Goal: Task Accomplishment & Management: Use online tool/utility

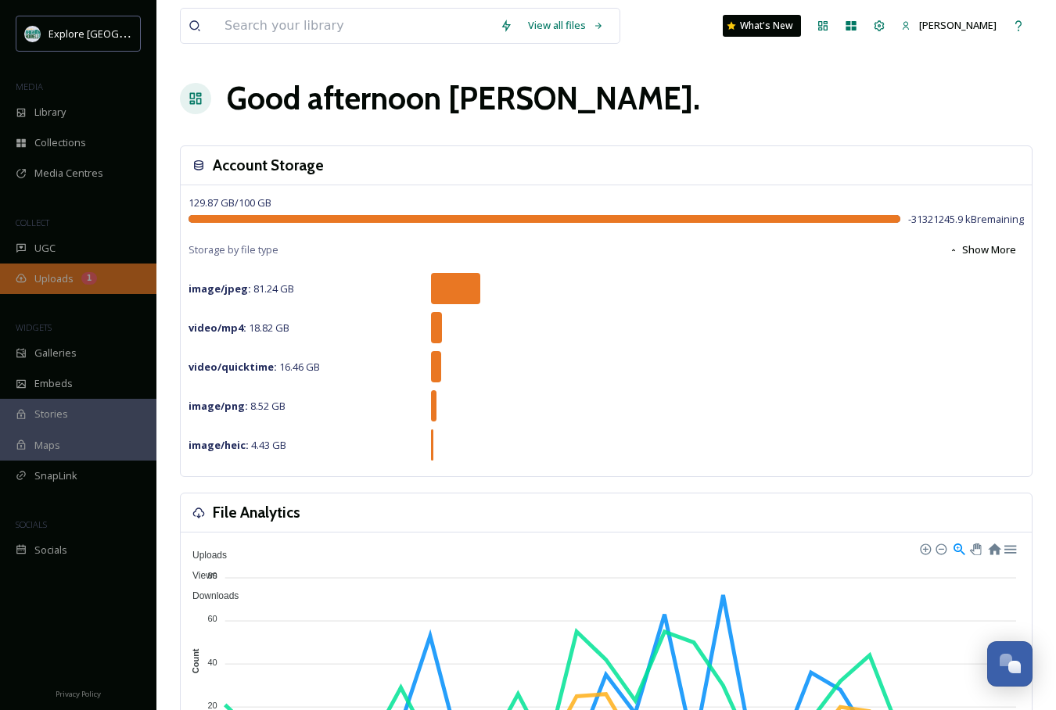
click at [60, 278] on span "Uploads" at bounding box center [53, 278] width 39 height 15
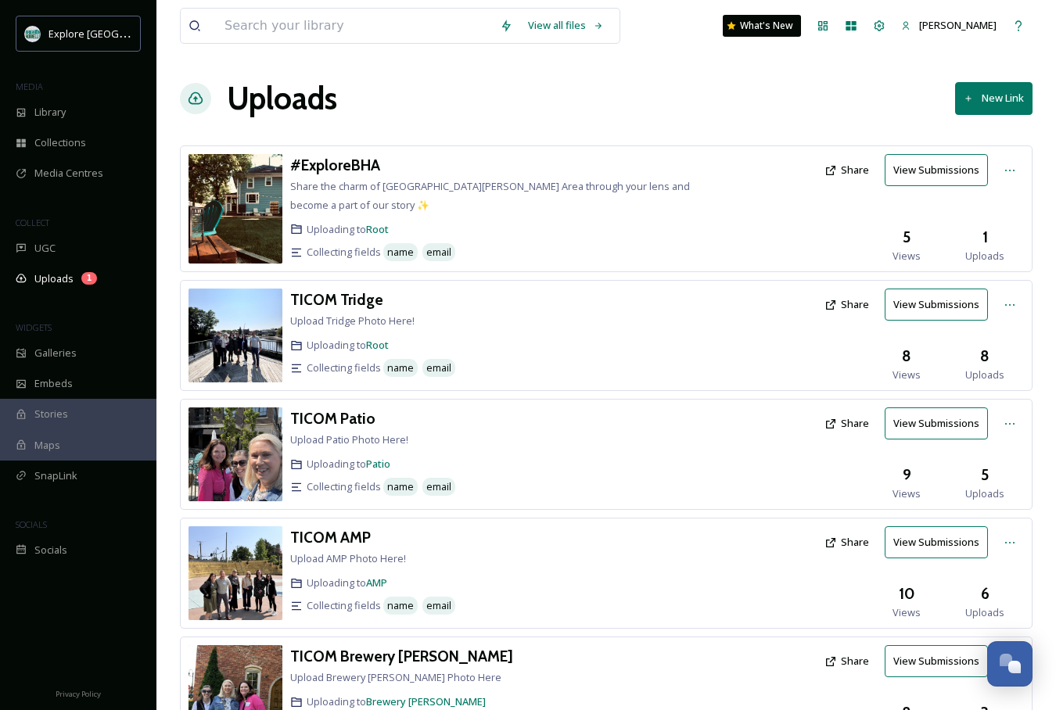
scroll to position [530, 0]
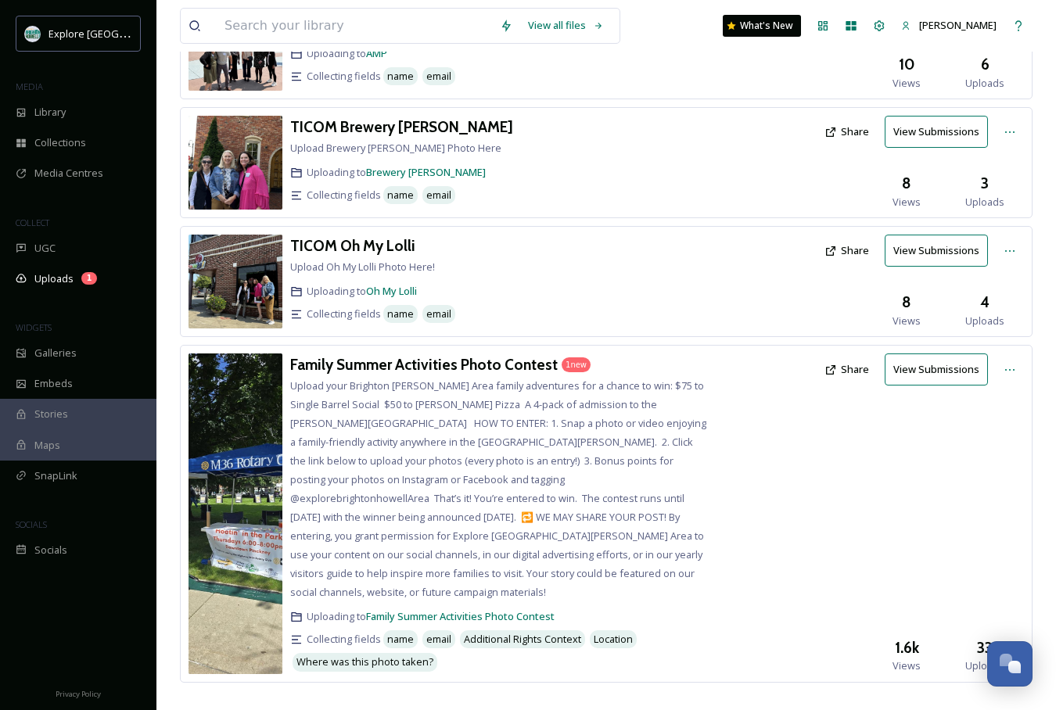
click at [478, 377] on div "Family Summer Activities Photo Contest 1 new Upload your Brighton [PERSON_NAME]…" at bounding box center [499, 514] width 418 height 320
click at [476, 374] on div "Family Summer Activities Photo Contest" at bounding box center [424, 365] width 268 height 23
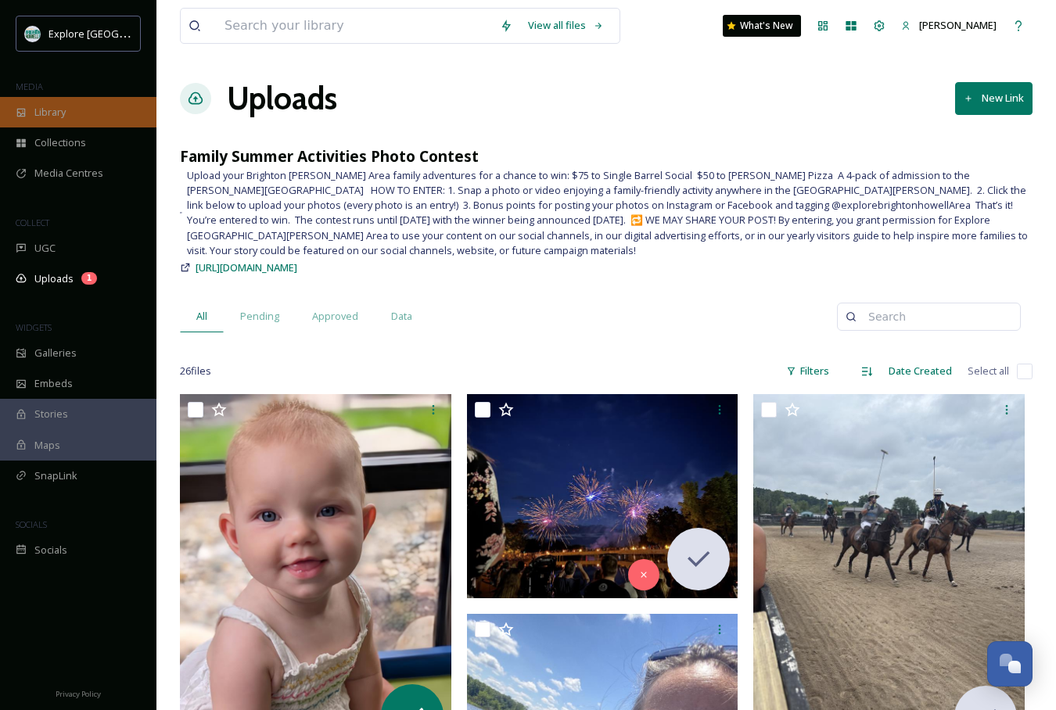
click at [70, 114] on div "Library" at bounding box center [78, 112] width 156 height 31
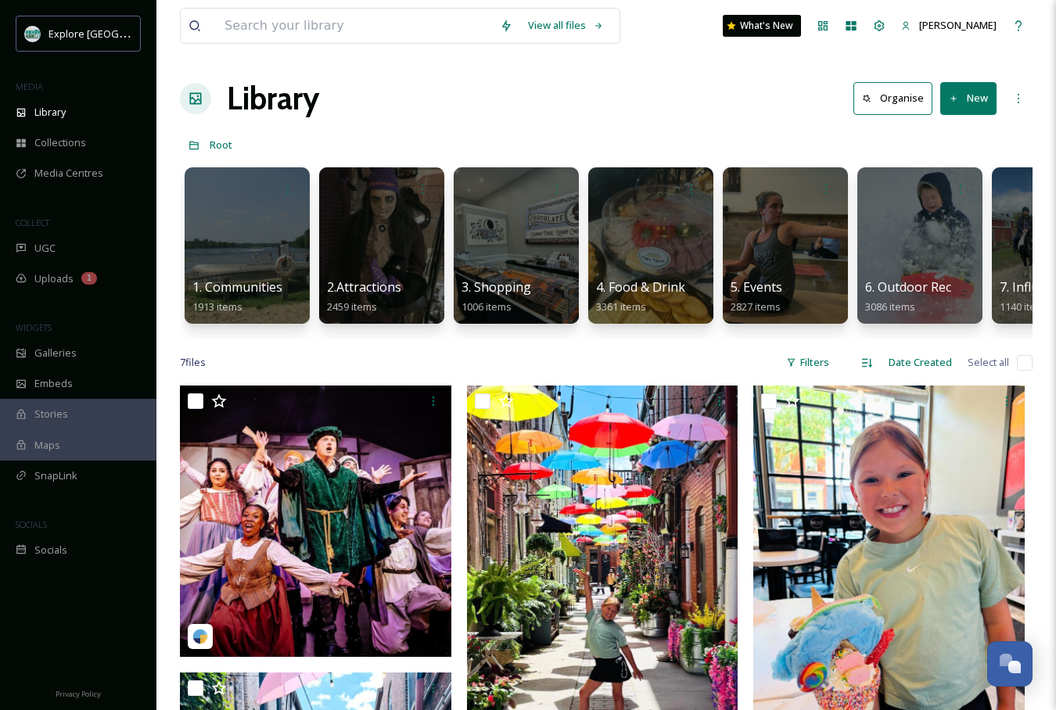
click at [571, 117] on div "Library Organise New" at bounding box center [606, 98] width 853 height 47
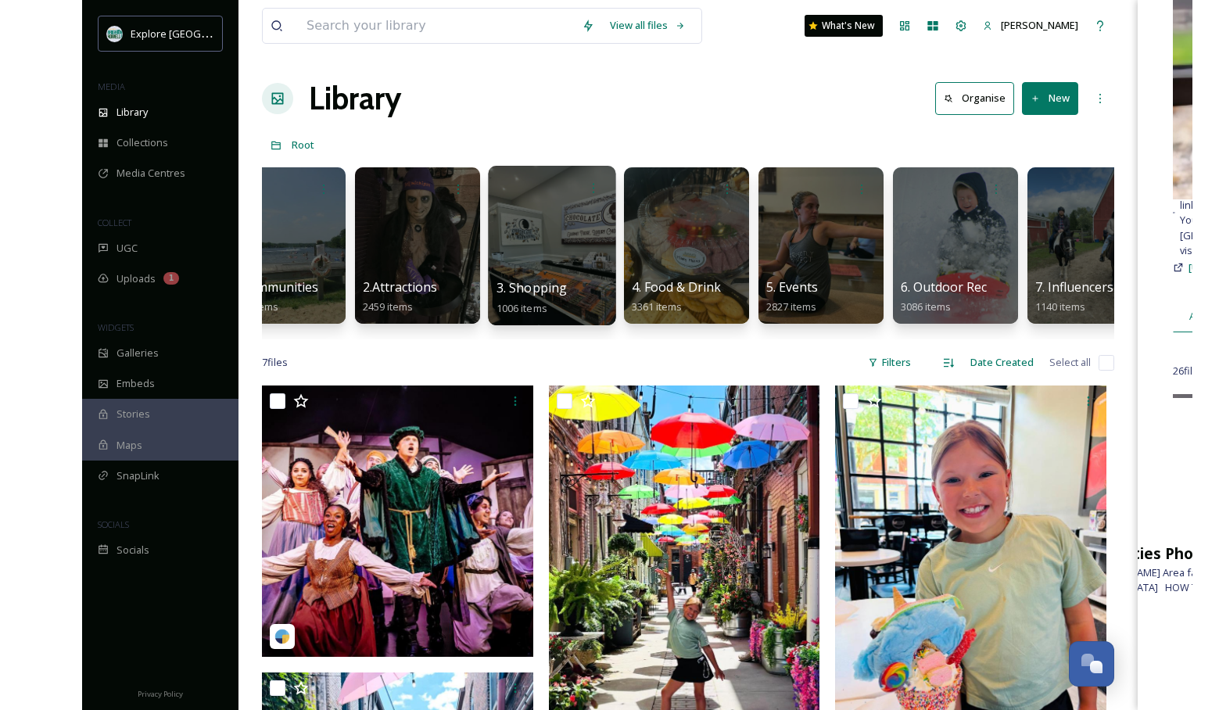
scroll to position [0, 49]
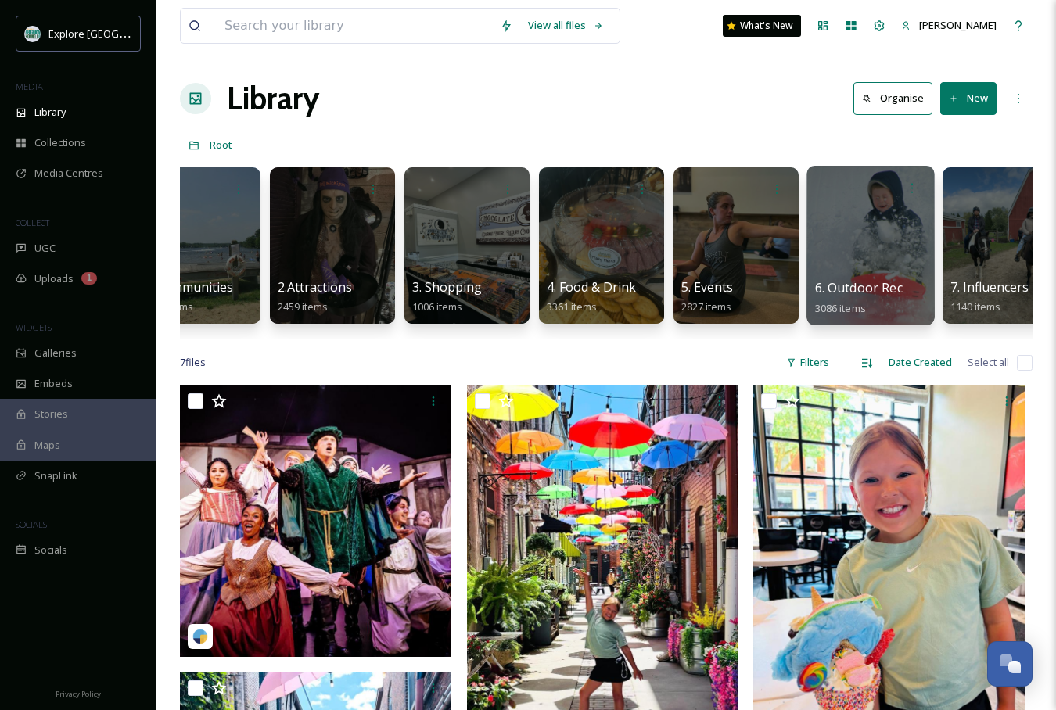
click at [803, 203] on div at bounding box center [870, 246] width 128 height 160
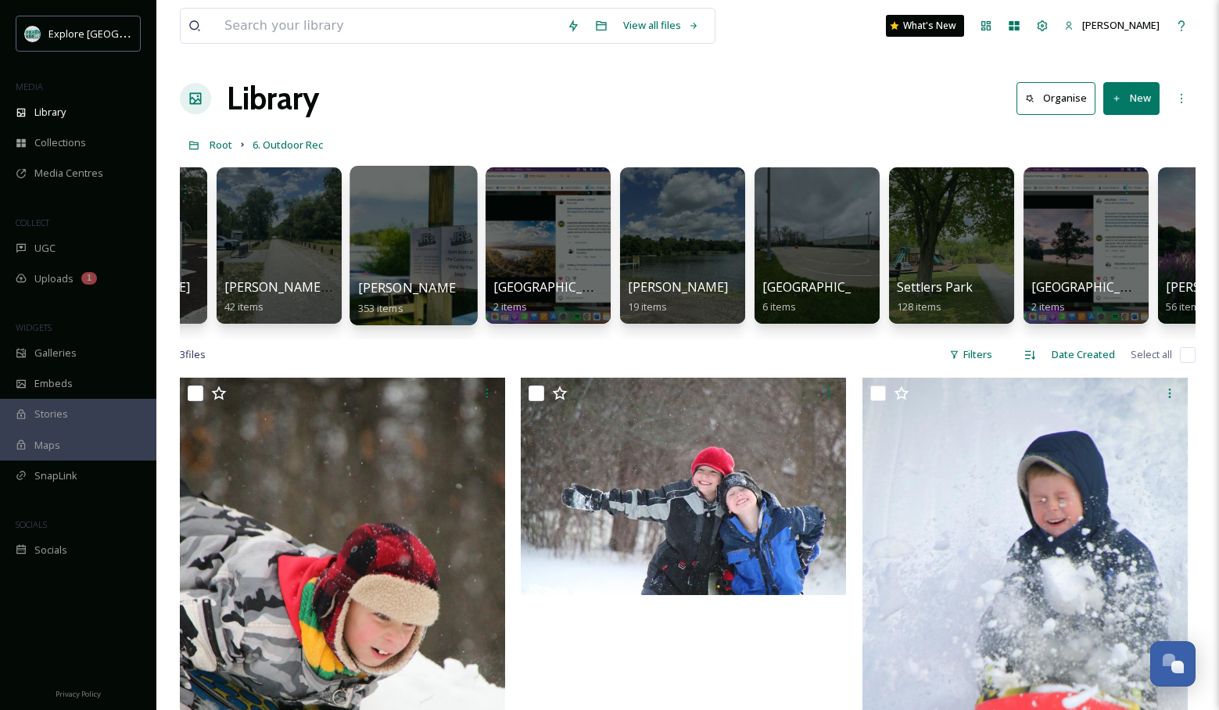
scroll to position [0, 2516]
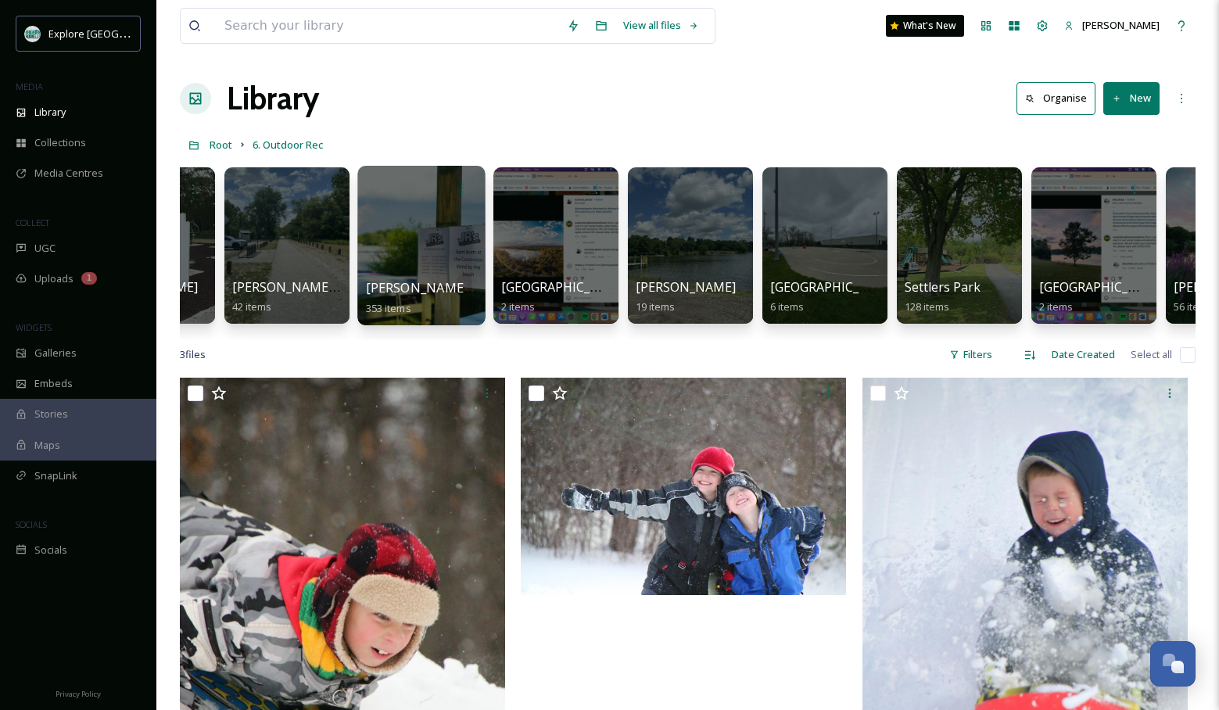
click at [428, 242] on div at bounding box center [421, 246] width 128 height 160
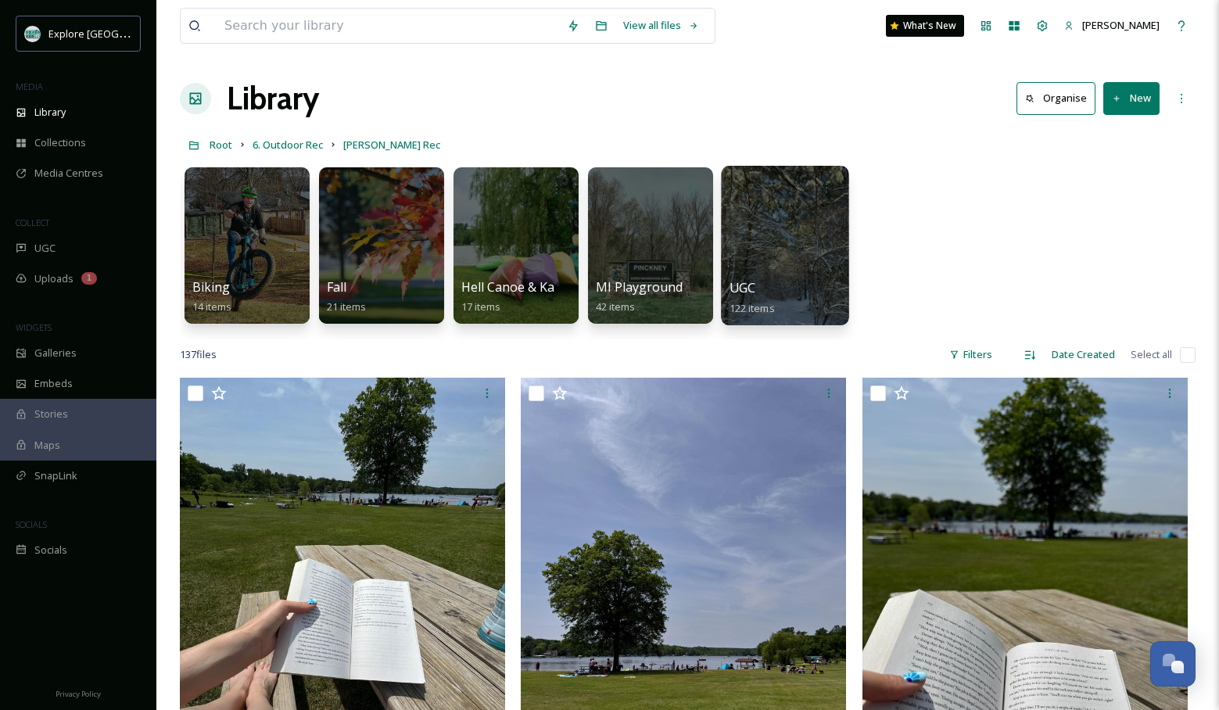
click at [769, 250] on div at bounding box center [785, 246] width 128 height 160
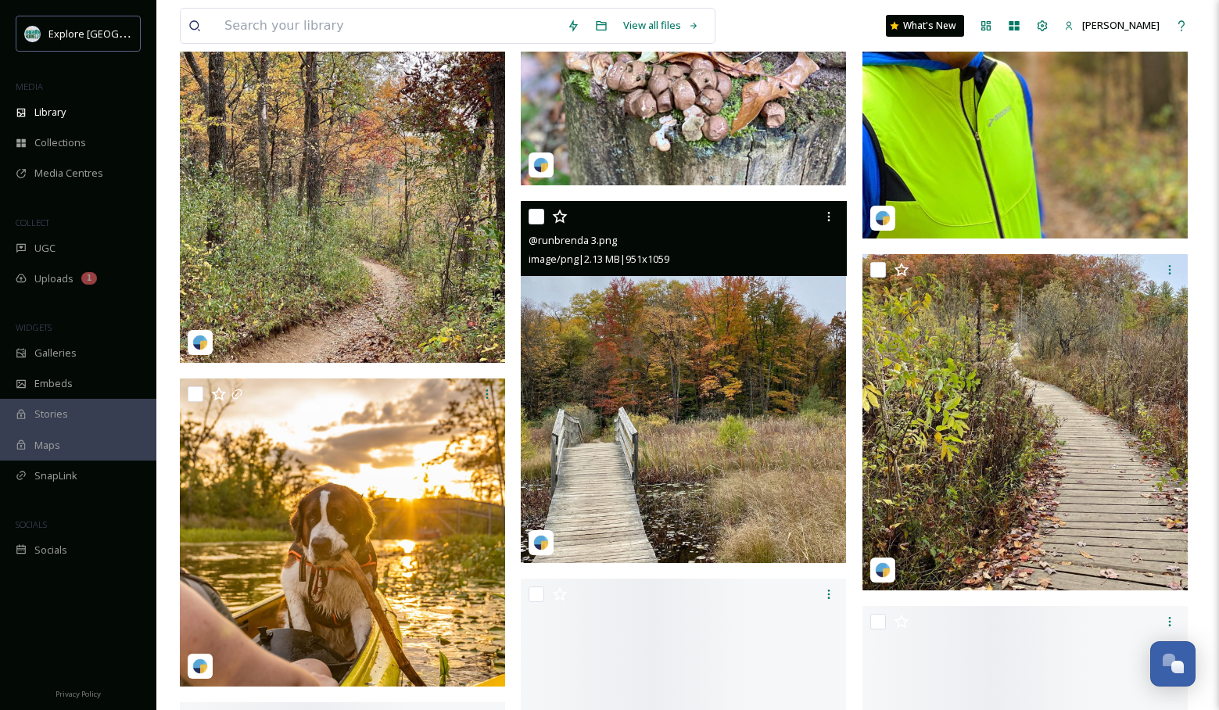
scroll to position [4463, 0]
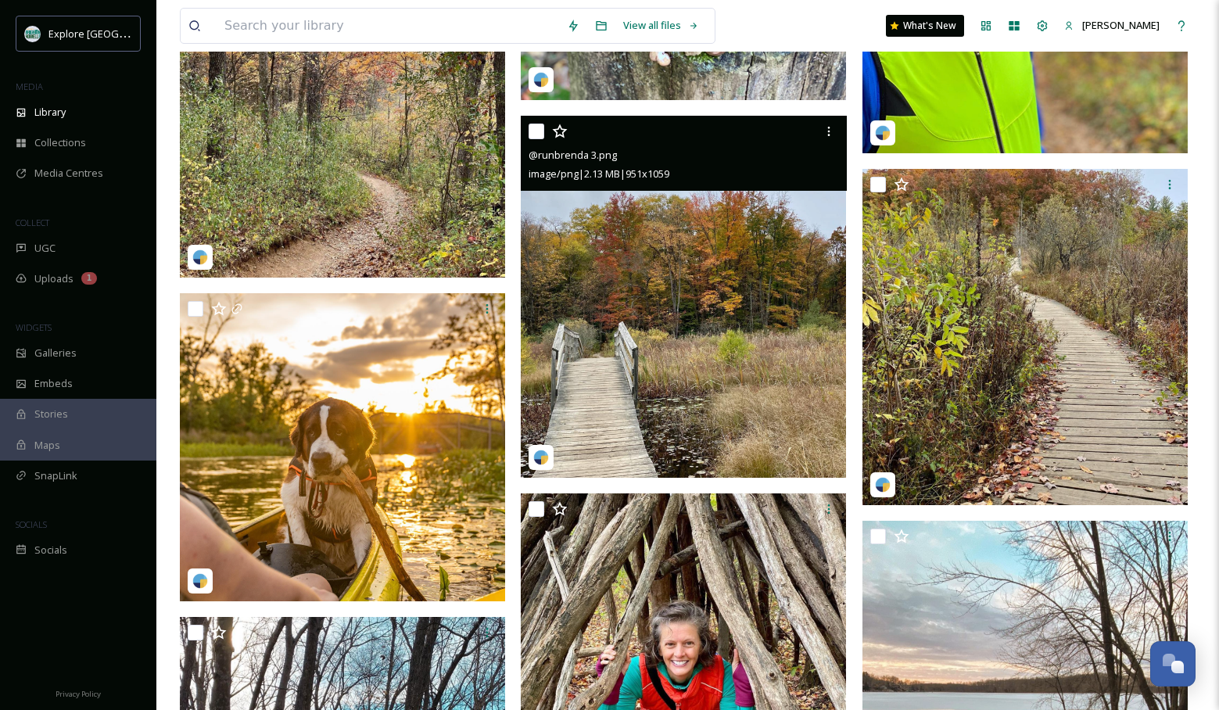
click at [761, 321] on img at bounding box center [683, 297] width 325 height 362
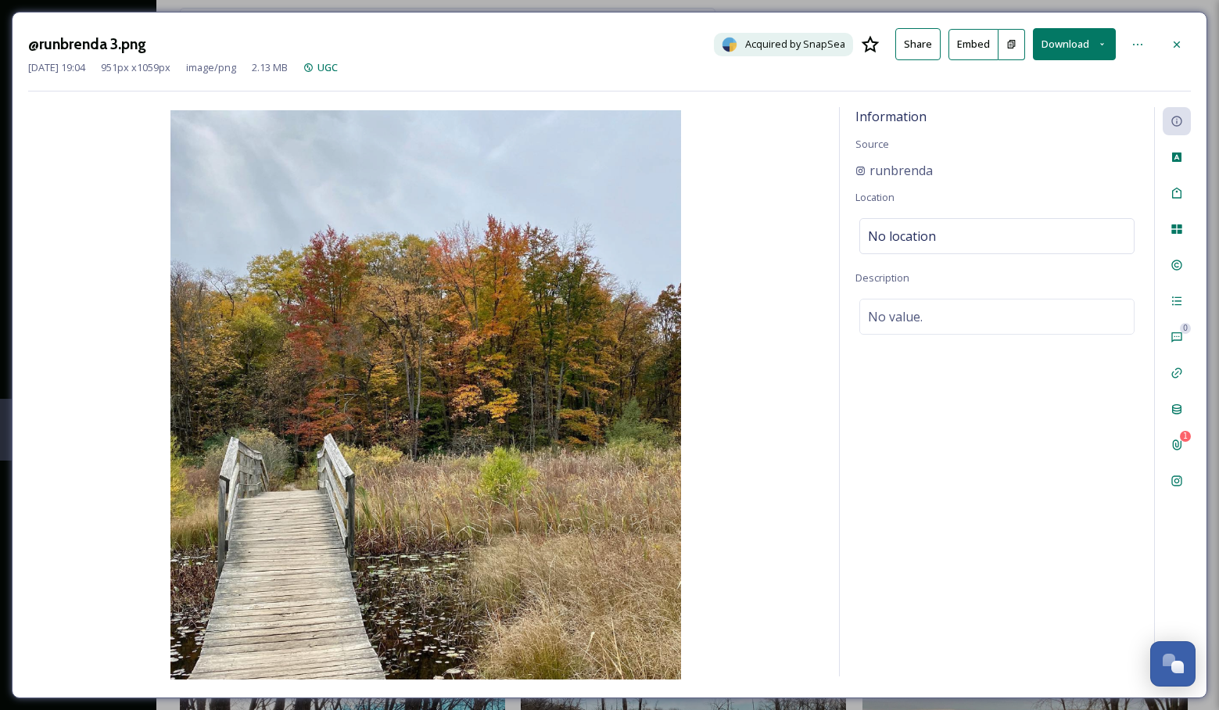
click at [803, 48] on button at bounding box center [1012, 44] width 27 height 31
click at [803, 36] on div at bounding box center [1177, 45] width 28 height 28
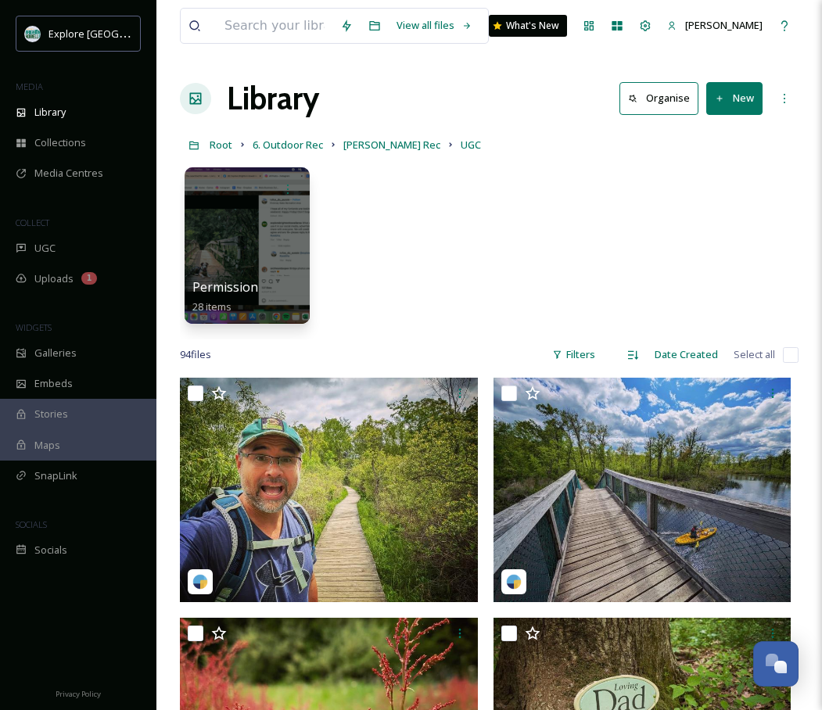
click at [368, 153] on link "[PERSON_NAME] Rec" at bounding box center [391, 144] width 97 height 19
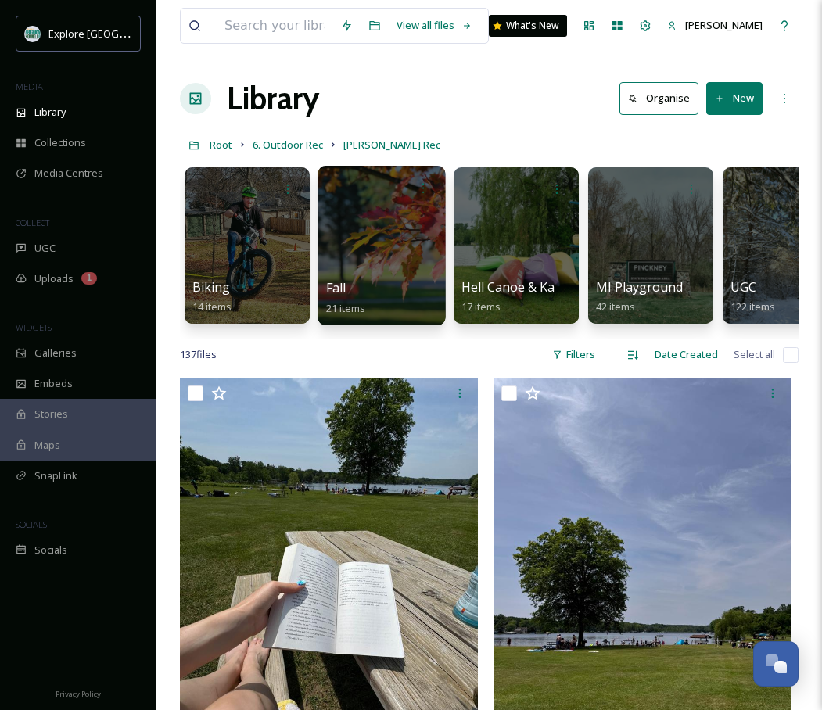
click at [402, 217] on div at bounding box center [382, 246] width 128 height 160
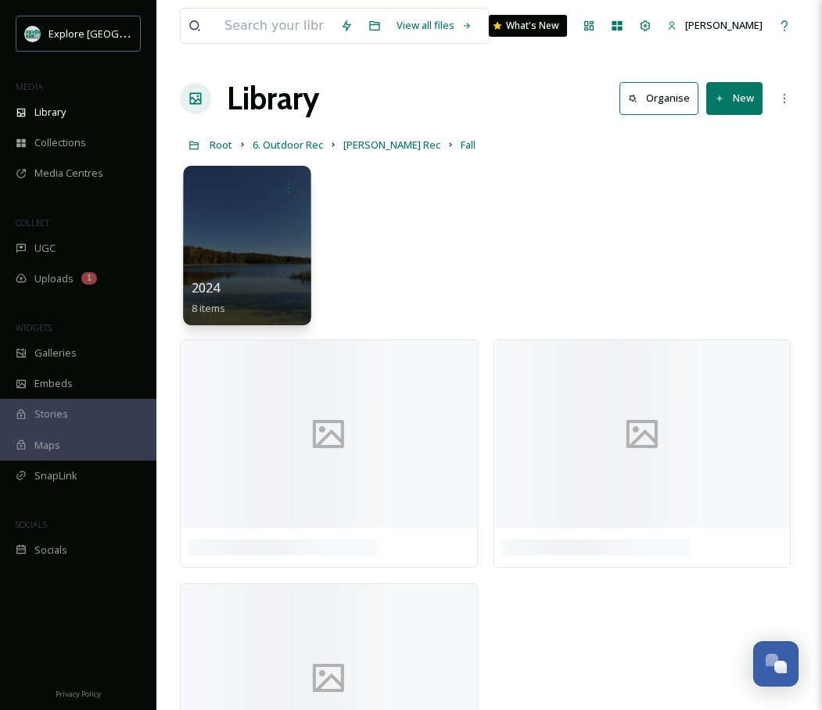
click at [268, 241] on div at bounding box center [247, 246] width 128 height 160
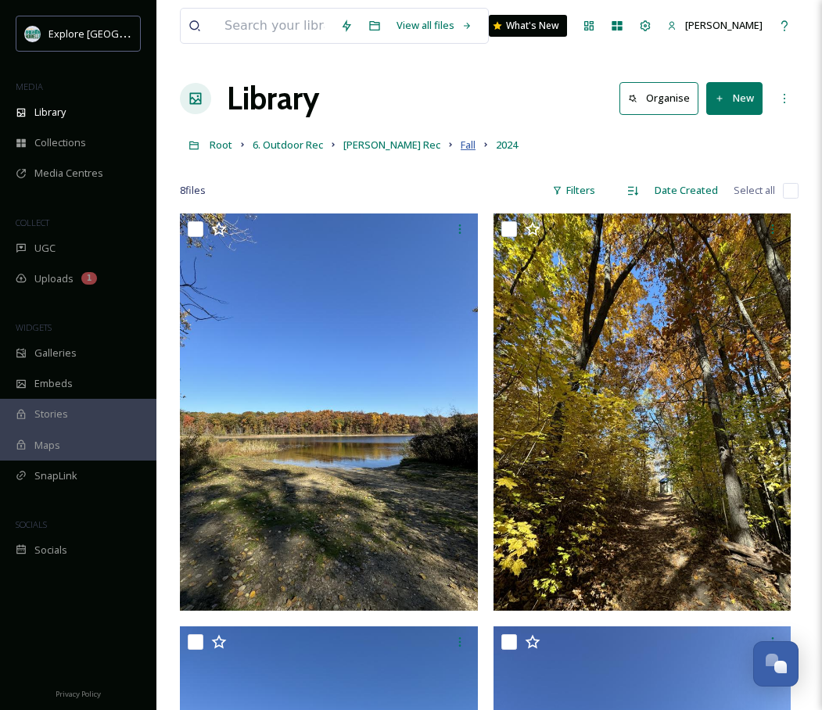
click at [461, 149] on span "Fall" at bounding box center [468, 145] width 15 height 14
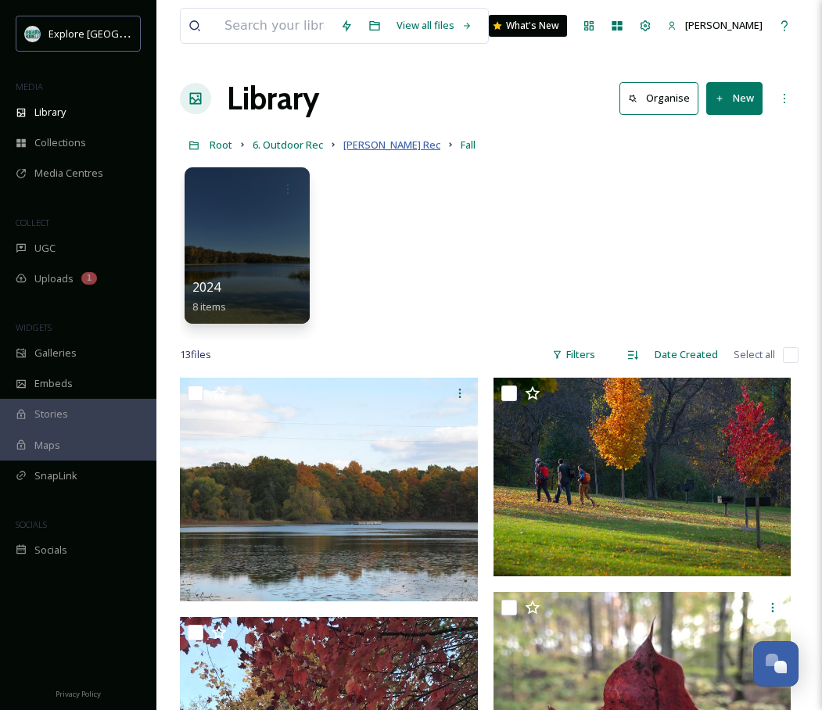
click at [367, 145] on span "[PERSON_NAME] Rec" at bounding box center [391, 145] width 97 height 14
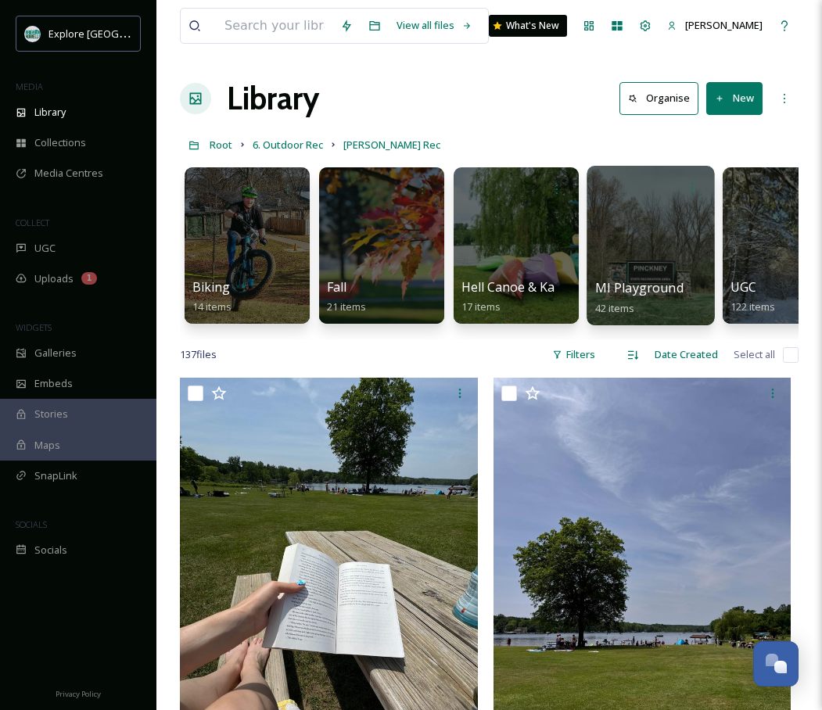
click at [663, 231] on div at bounding box center [651, 246] width 128 height 160
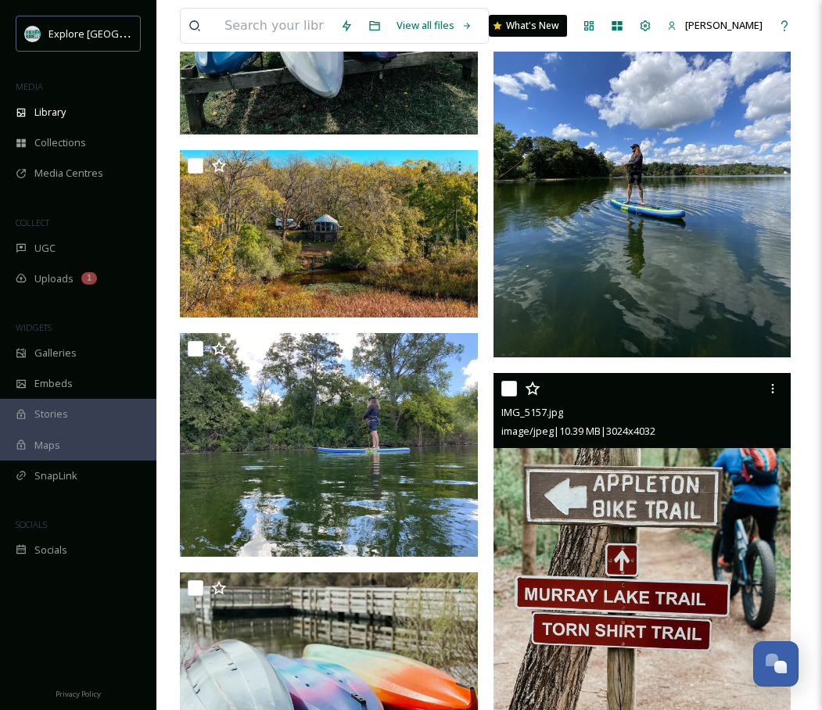
scroll to position [4560, 0]
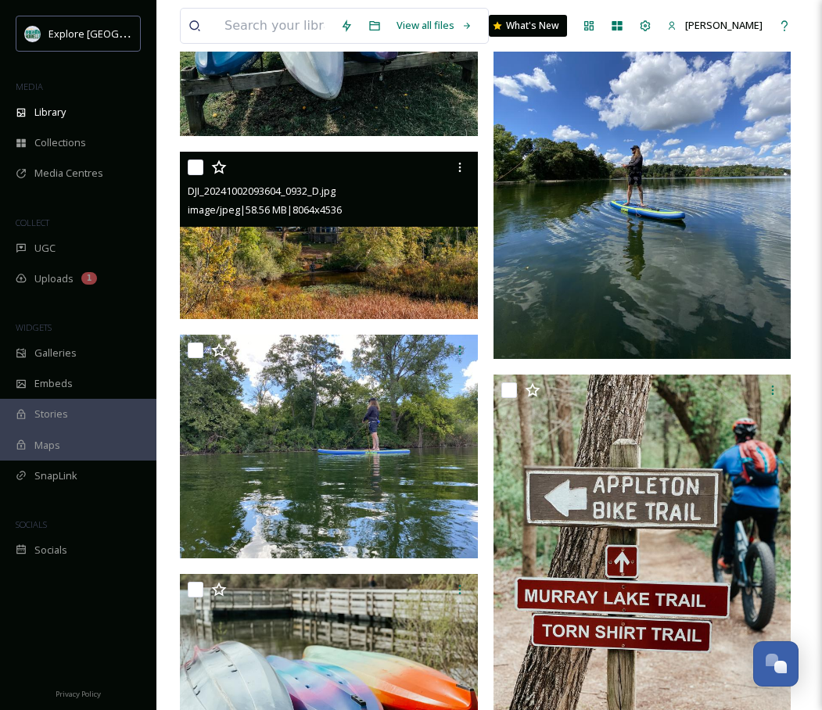
click at [387, 251] on img at bounding box center [329, 235] width 298 height 167
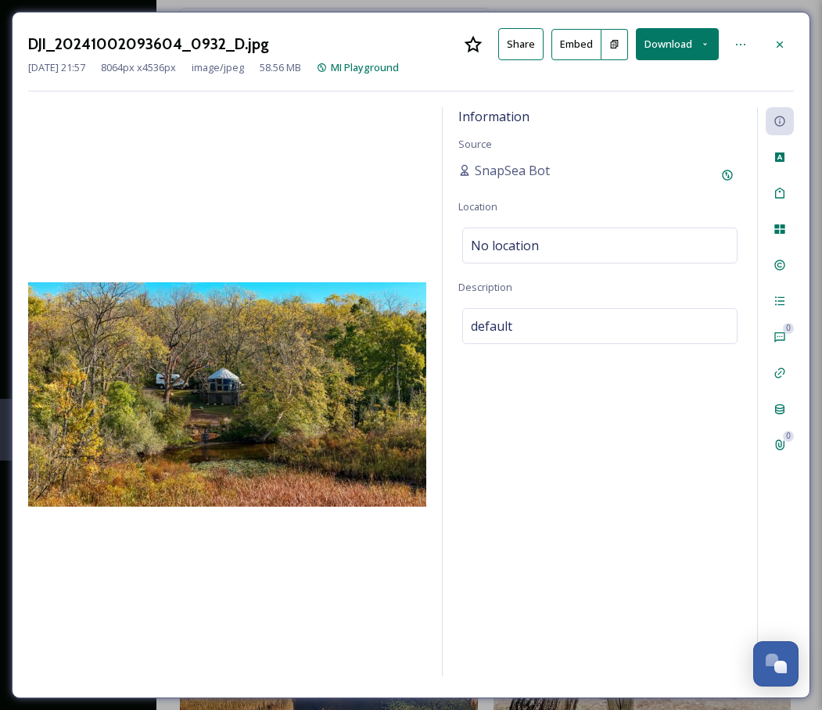
click at [620, 45] on icon at bounding box center [614, 44] width 10 height 10
